Goal: Find specific page/section: Find specific page/section

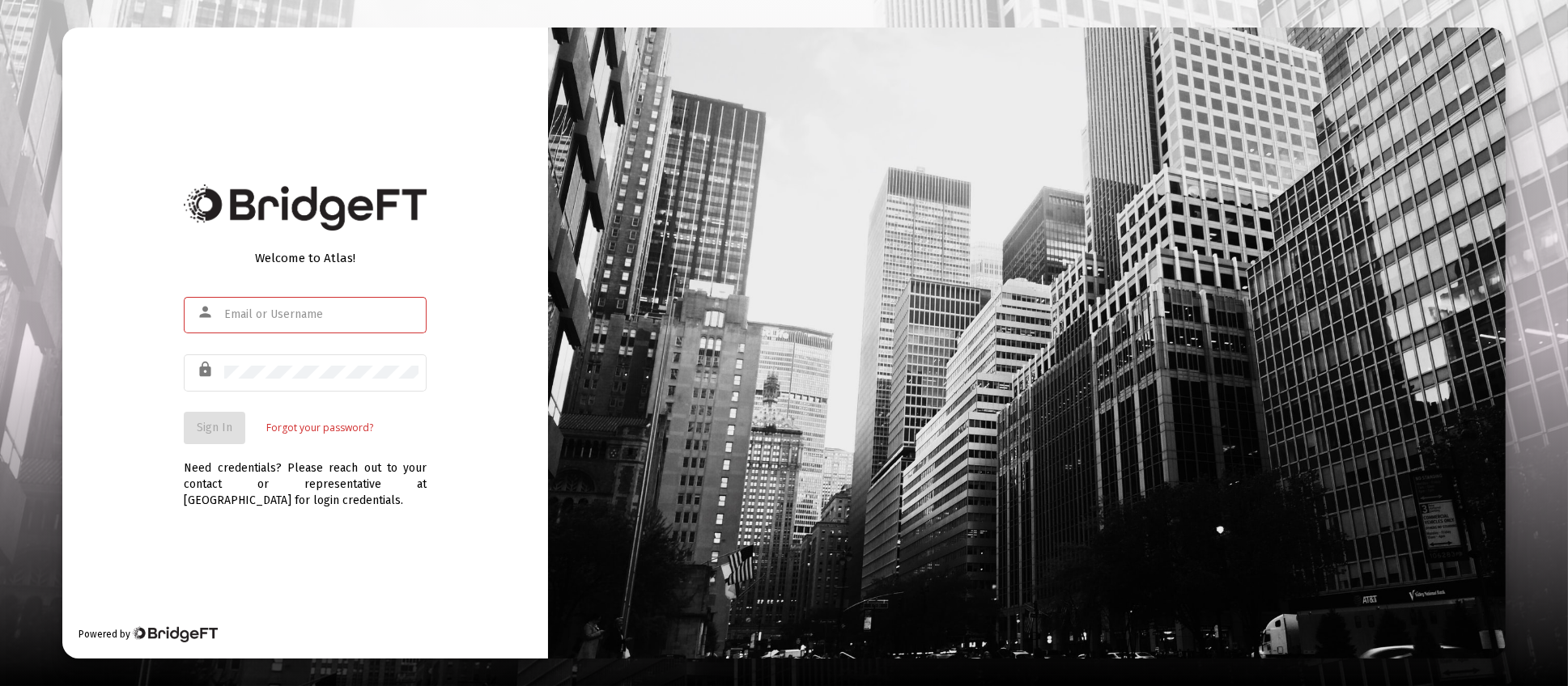
type input "[PERSON_NAME][EMAIL_ADDRESS][DOMAIN_NAME]"
click at [212, 433] on span "Sign In" at bounding box center [214, 427] width 36 height 13
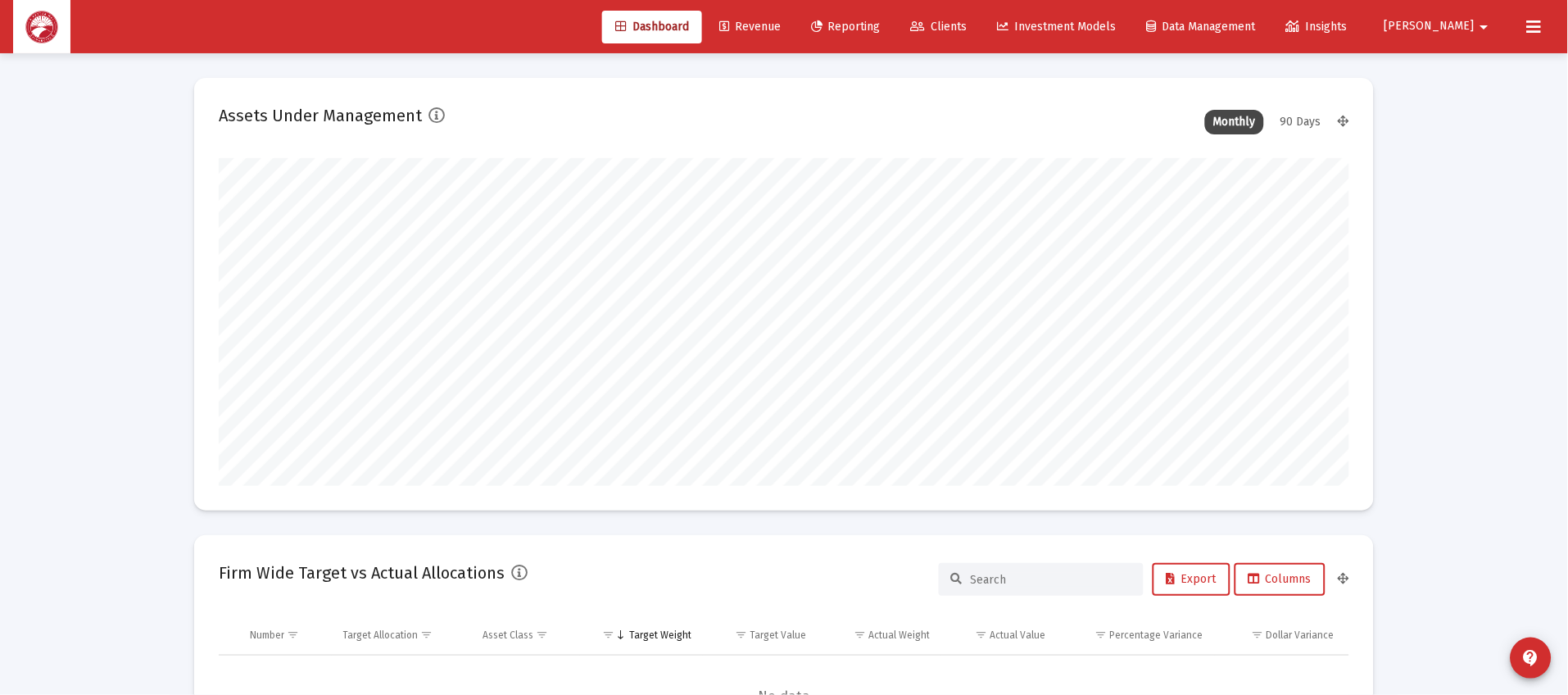
scroll to position [327, 609]
click at [980, 14] on link "Clients" at bounding box center [939, 27] width 83 height 33
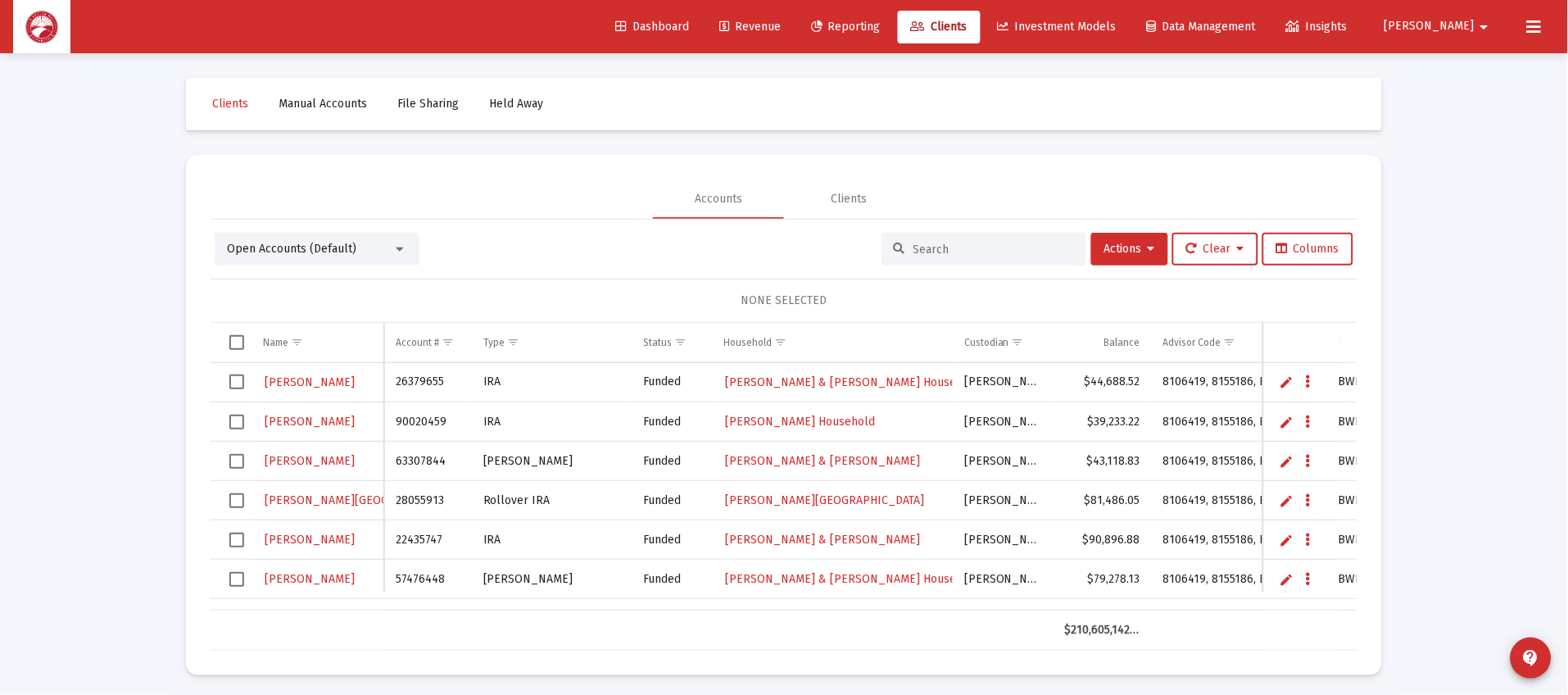
click at [966, 252] on input at bounding box center [994, 249] width 161 height 14
type input "[PERSON_NAME]"
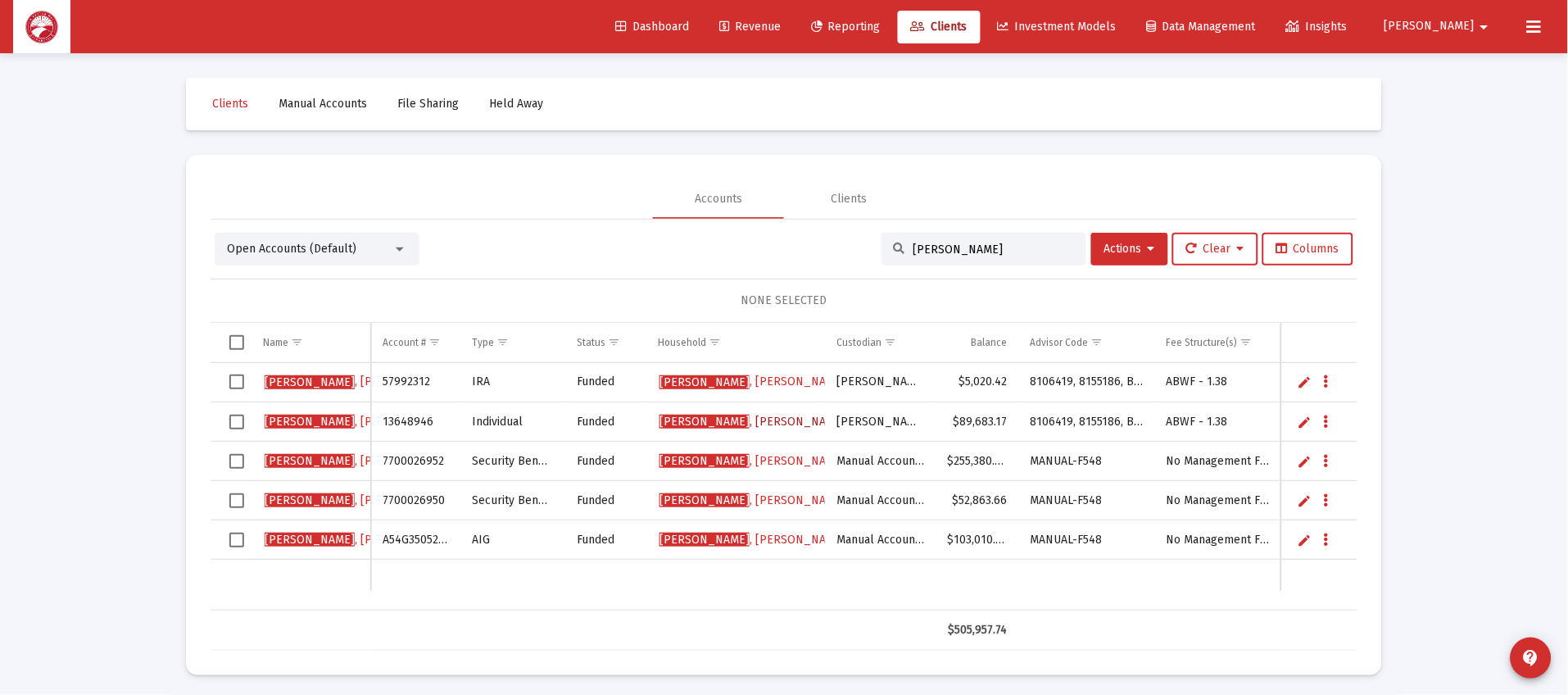
click at [769, 424] on span "[PERSON_NAME]" at bounding box center [752, 421] width 186 height 14
